Goal: Task Accomplishment & Management: Use online tool/utility

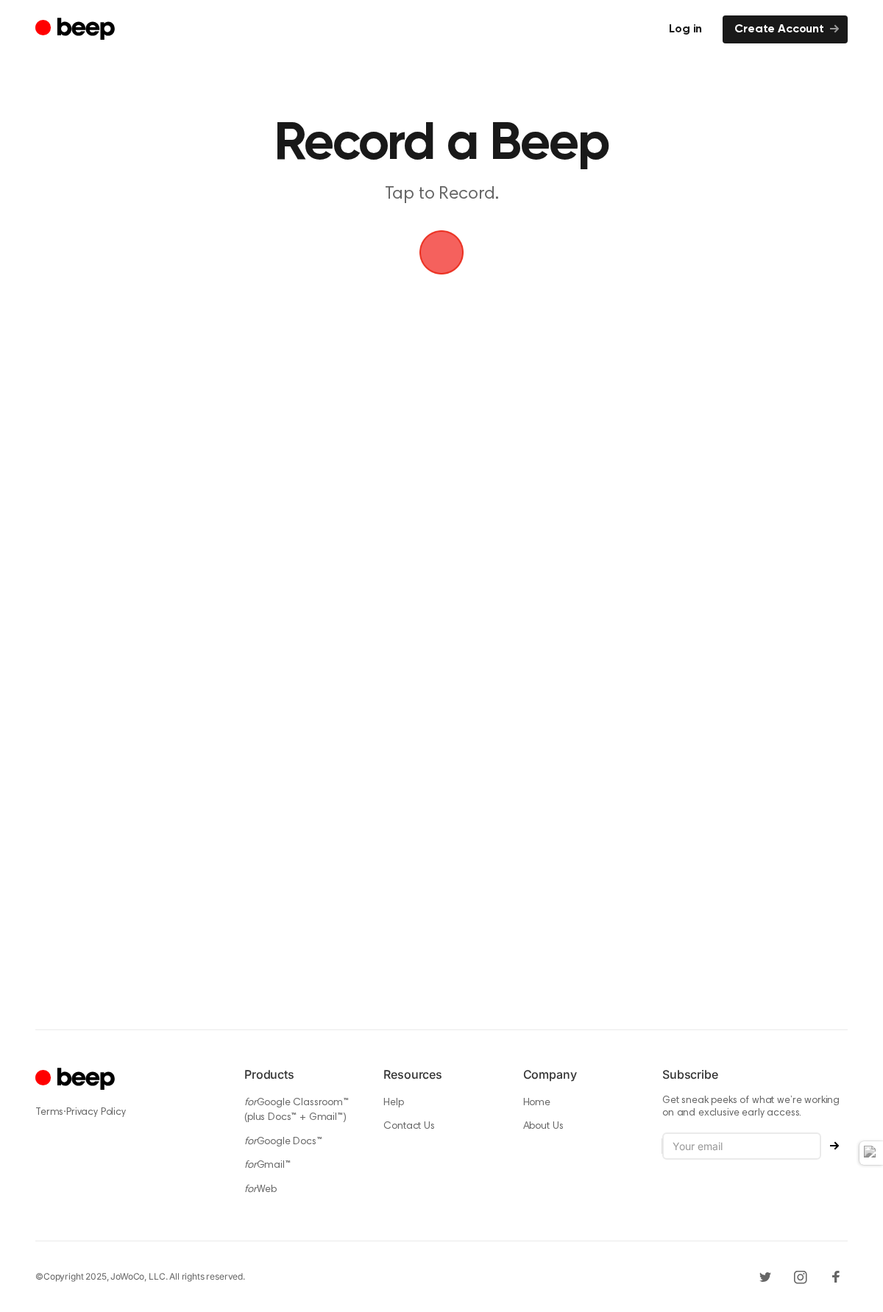
click at [696, 26] on link "Log in" at bounding box center [685, 29] width 57 height 28
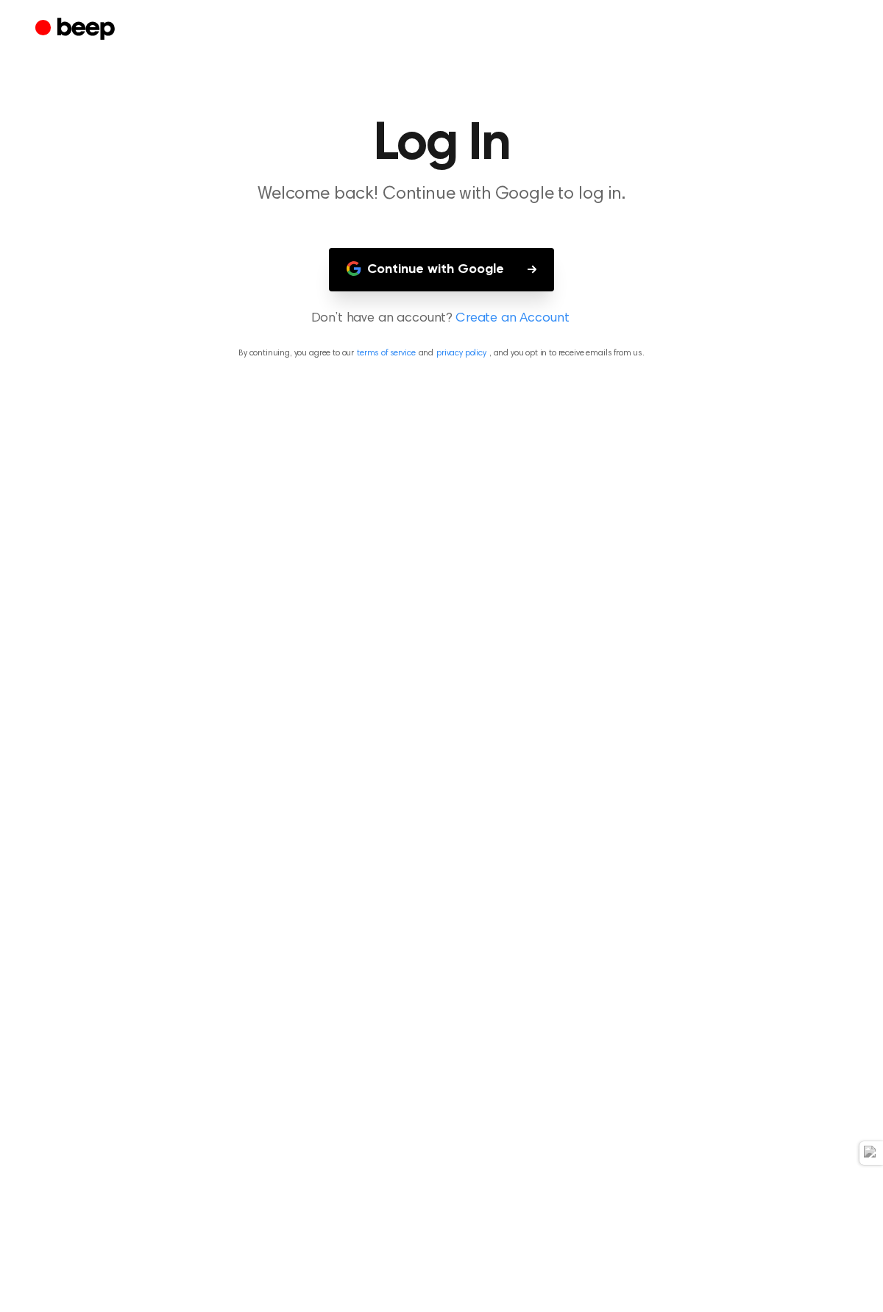
click at [531, 265] on icon "button" at bounding box center [532, 269] width 9 height 9
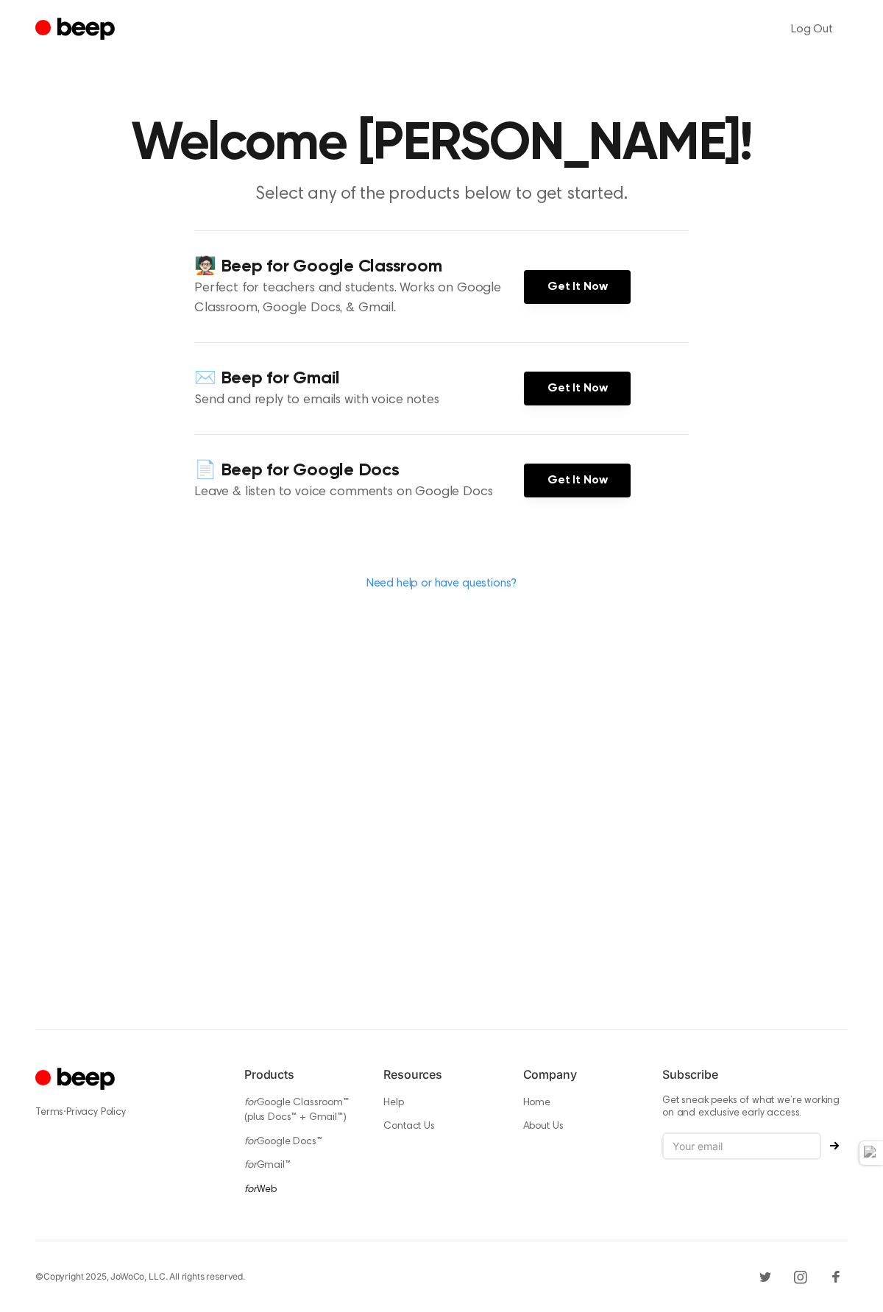
click at [265, 622] on link "for Web" at bounding box center [260, 1190] width 32 height 10
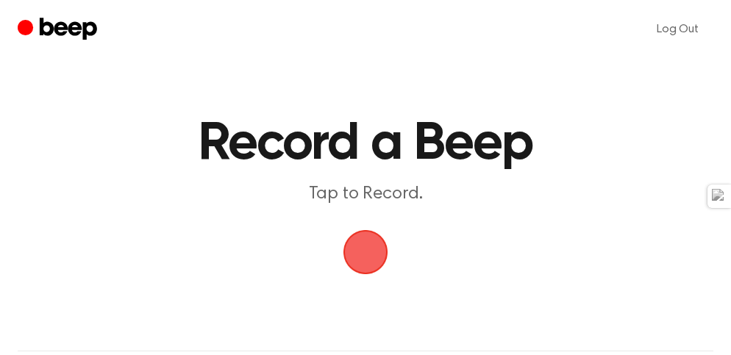
click at [361, 258] on span "button" at bounding box center [366, 253] width 76 height 76
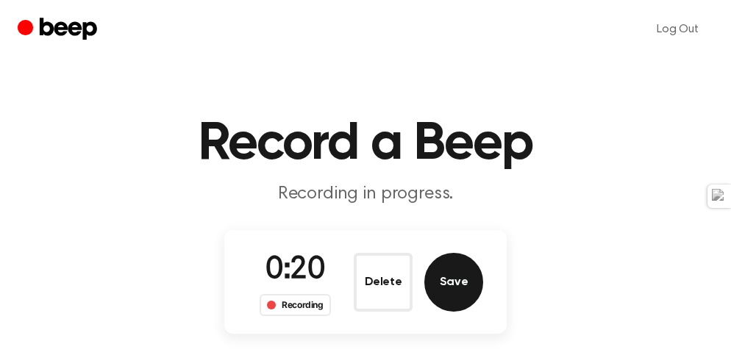
click at [446, 279] on button "Save" at bounding box center [454, 282] width 59 height 59
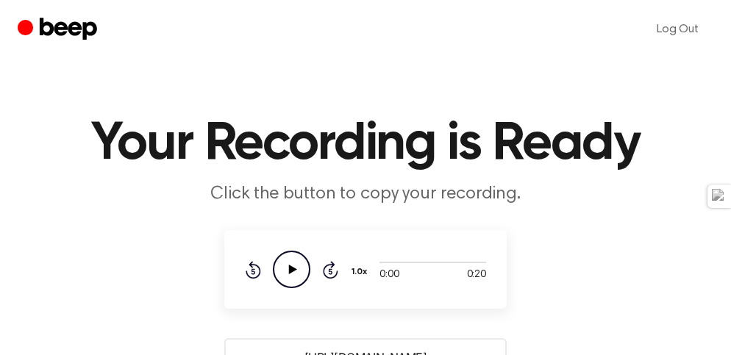
click at [294, 280] on icon "Play Audio" at bounding box center [292, 270] width 38 height 38
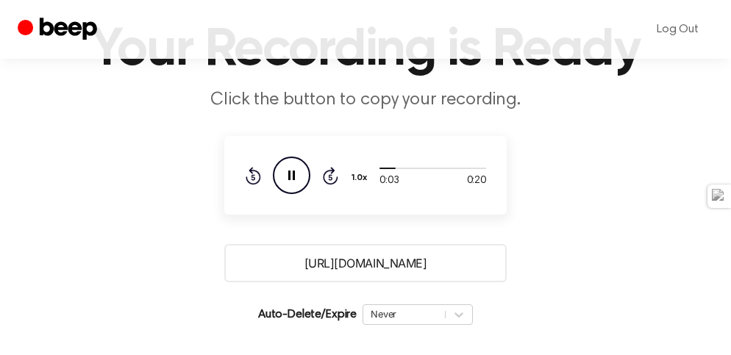
scroll to position [169, 0]
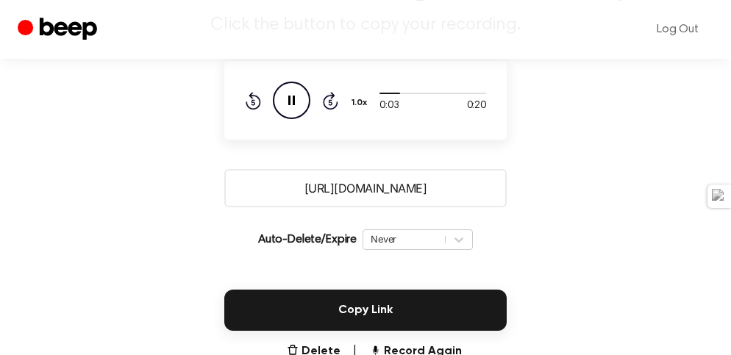
click at [389, 195] on input "[URL][DOMAIN_NAME]" at bounding box center [365, 188] width 283 height 38
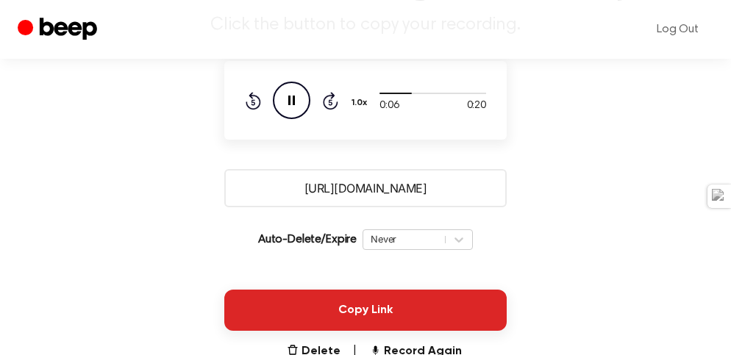
click at [341, 297] on button "Copy Link" at bounding box center [365, 310] width 283 height 41
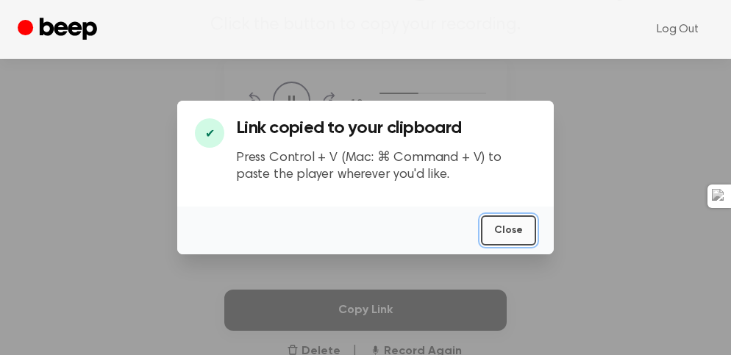
click at [525, 233] on button "Close" at bounding box center [508, 231] width 55 height 30
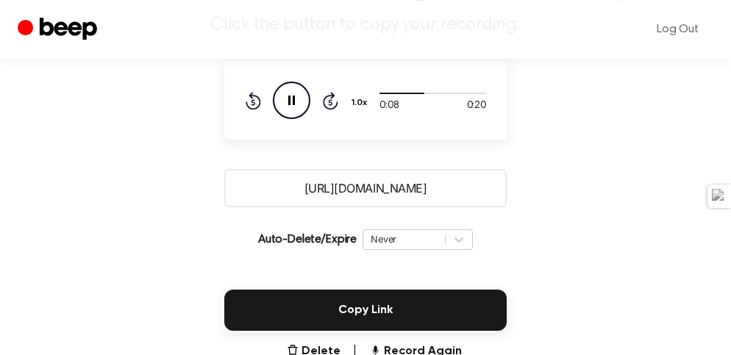
click at [283, 101] on icon "Pause Audio" at bounding box center [292, 101] width 38 height 38
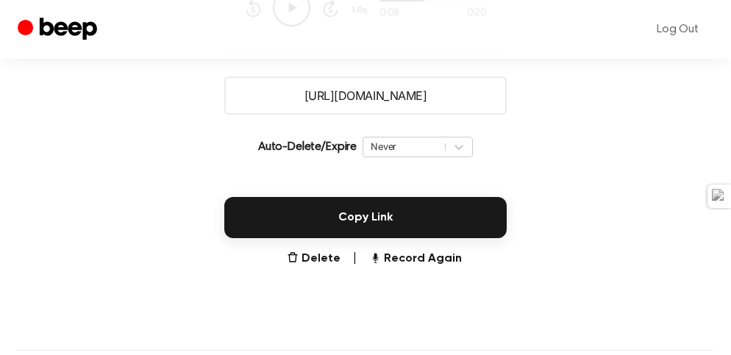
scroll to position [281, 0]
